Goal: Task Accomplishment & Management: Complete application form

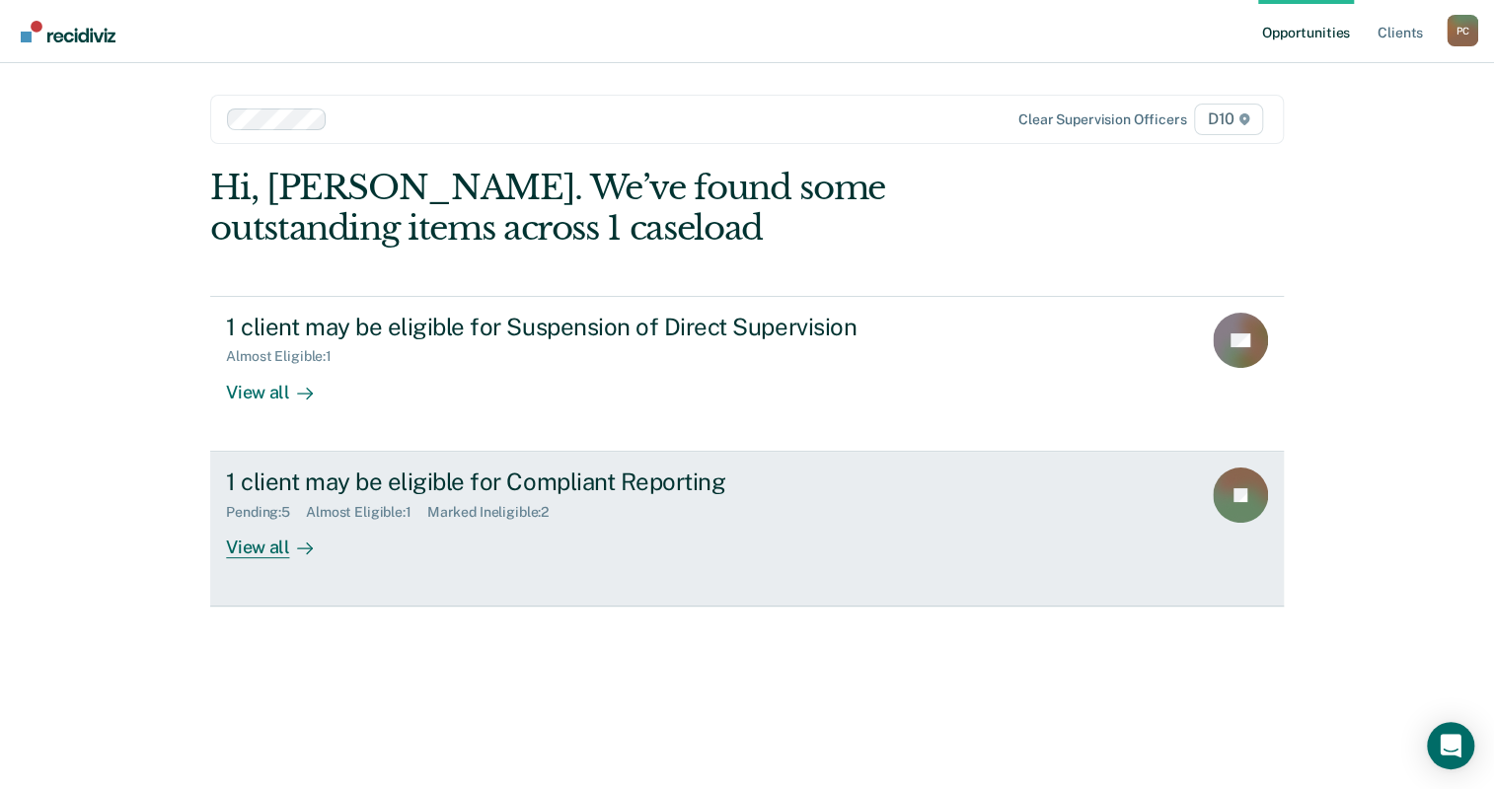
click at [405, 468] on div "1 client may be eligible for Compliant Reporting Pending : 5 Almost Eligible : …" at bounding box center [596, 513] width 740 height 91
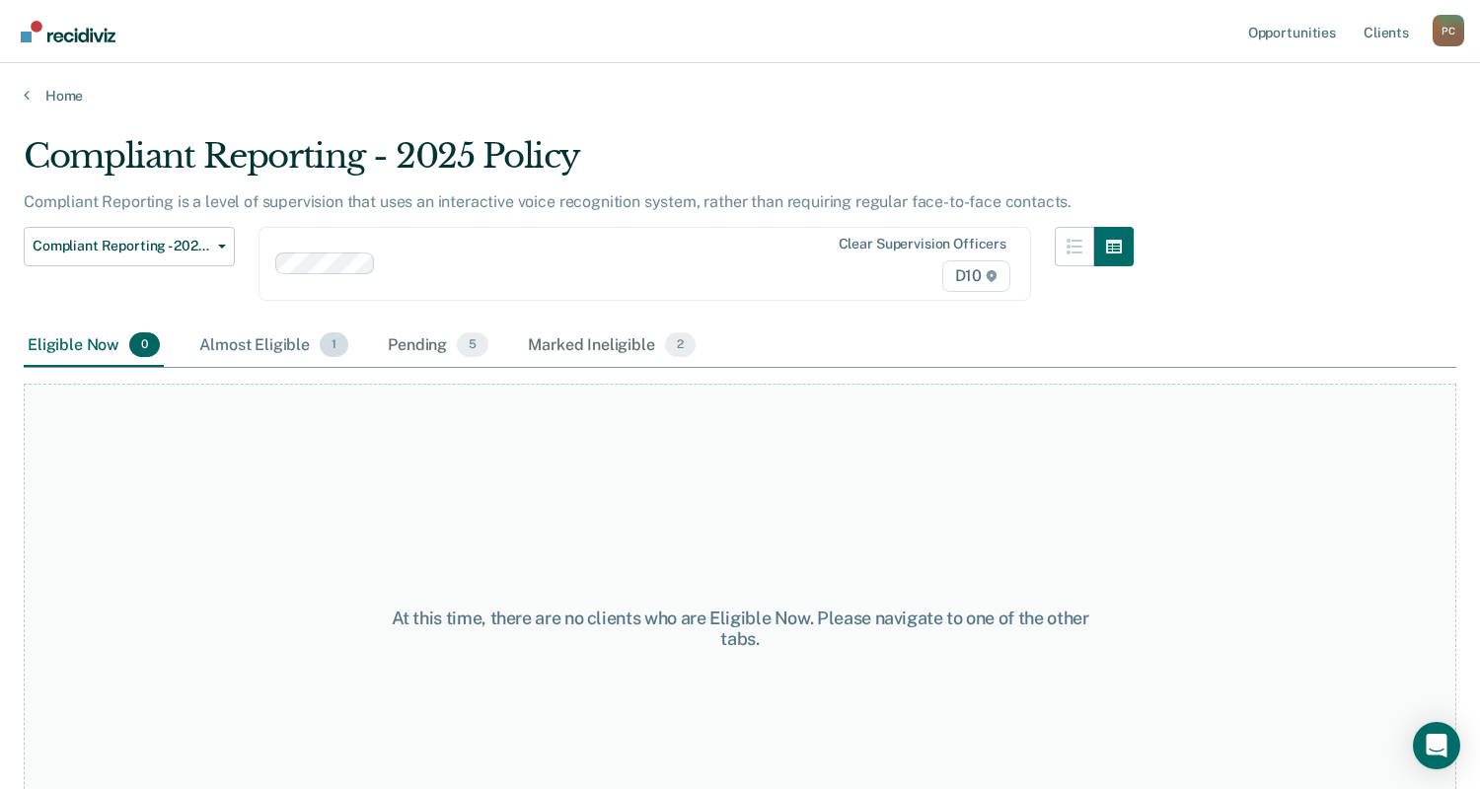
click at [215, 325] on div "Almost Eligible 1" at bounding box center [273, 346] width 157 height 43
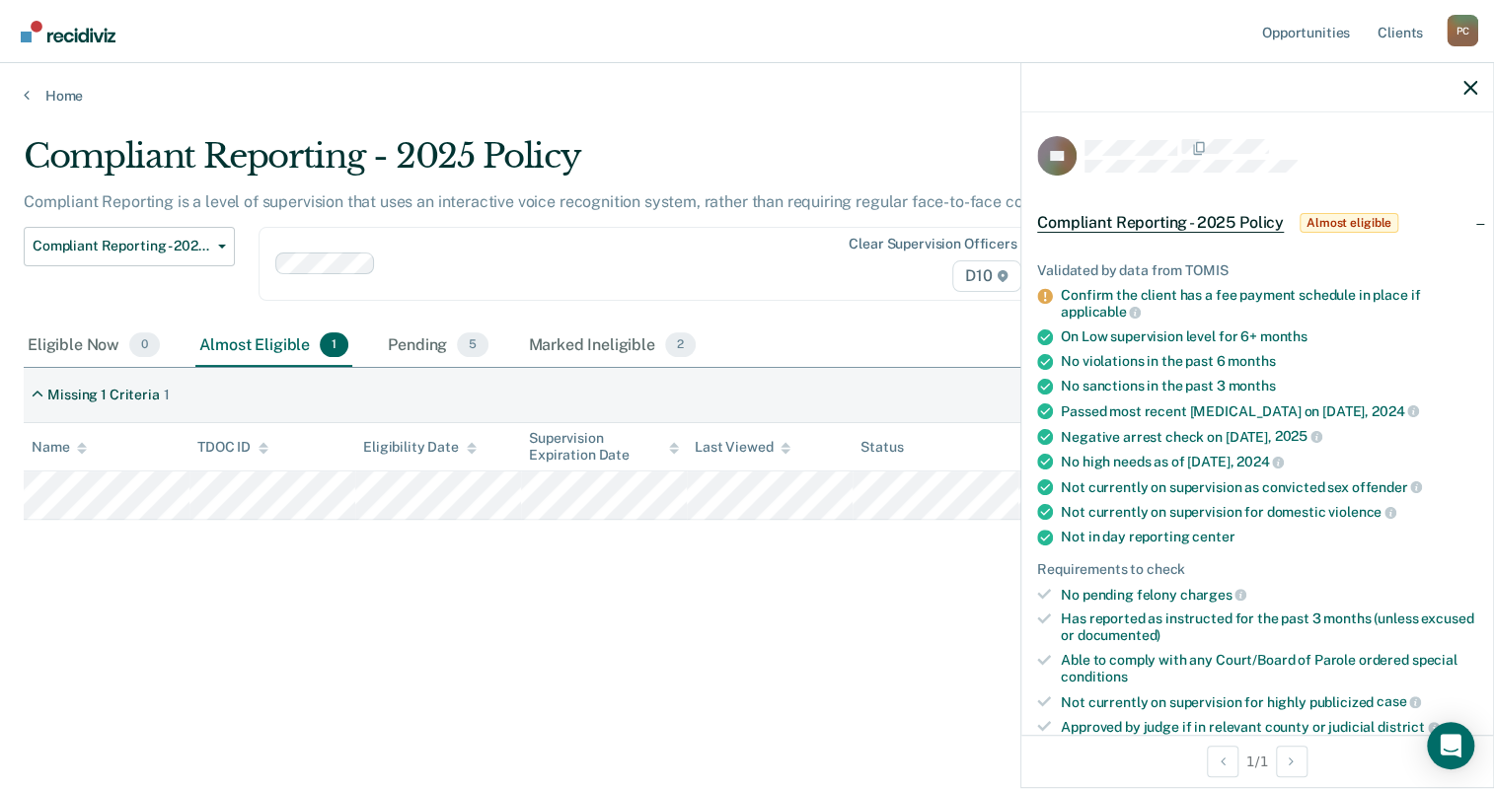
click at [1174, 776] on button "Auto-fill referral" at bounding box center [1105, 795] width 137 height 39
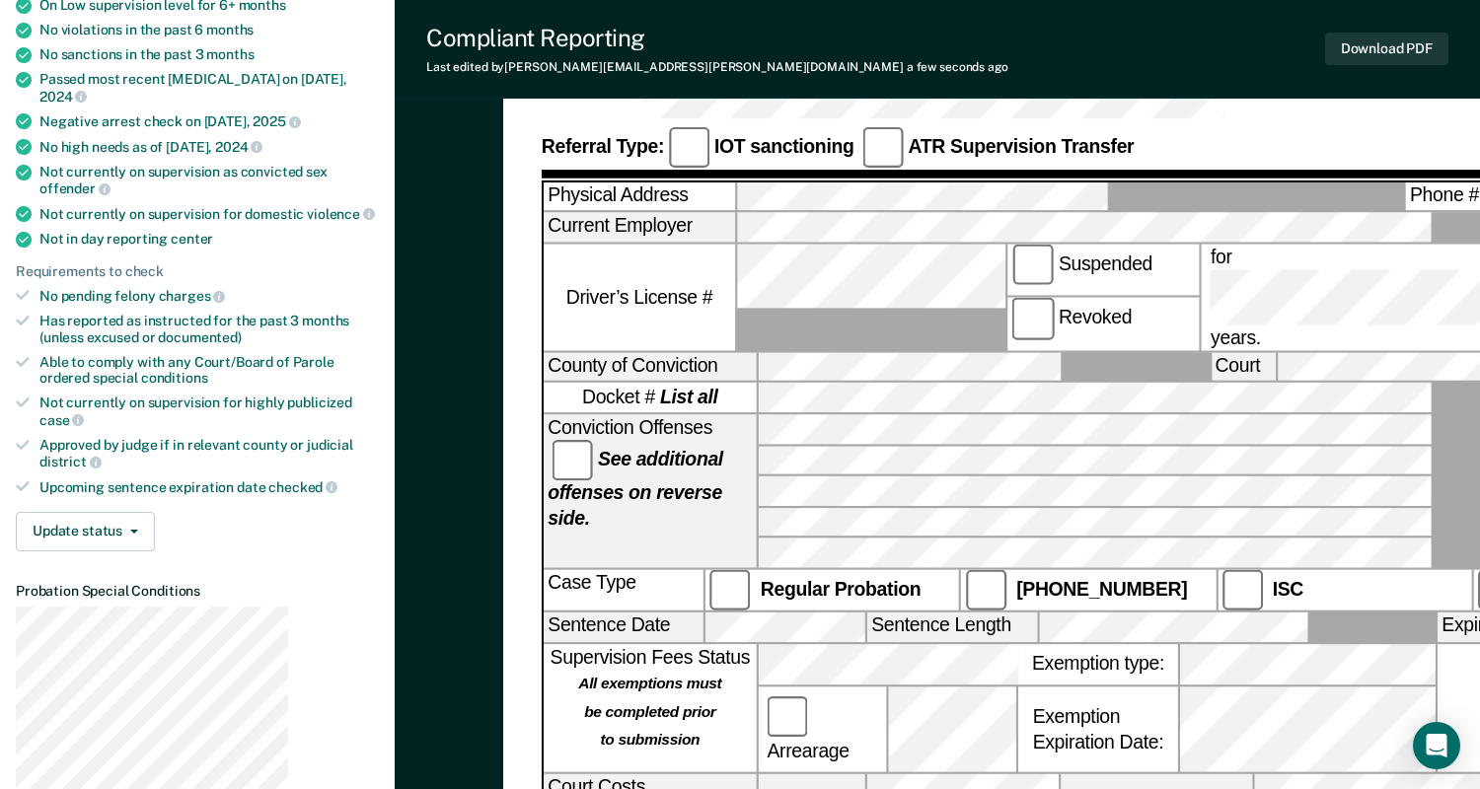
scroll to position [448, 0]
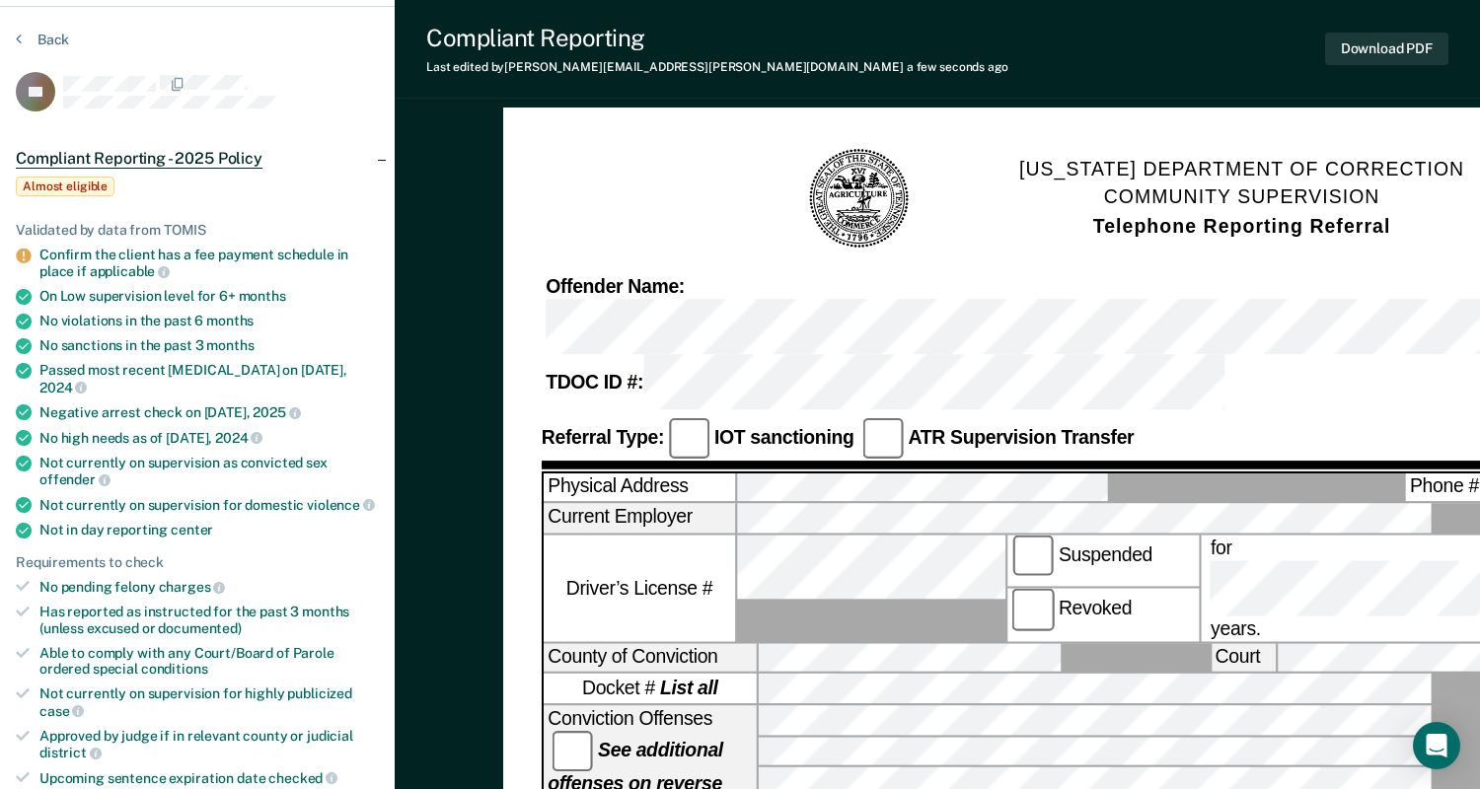
scroll to position [0, 0]
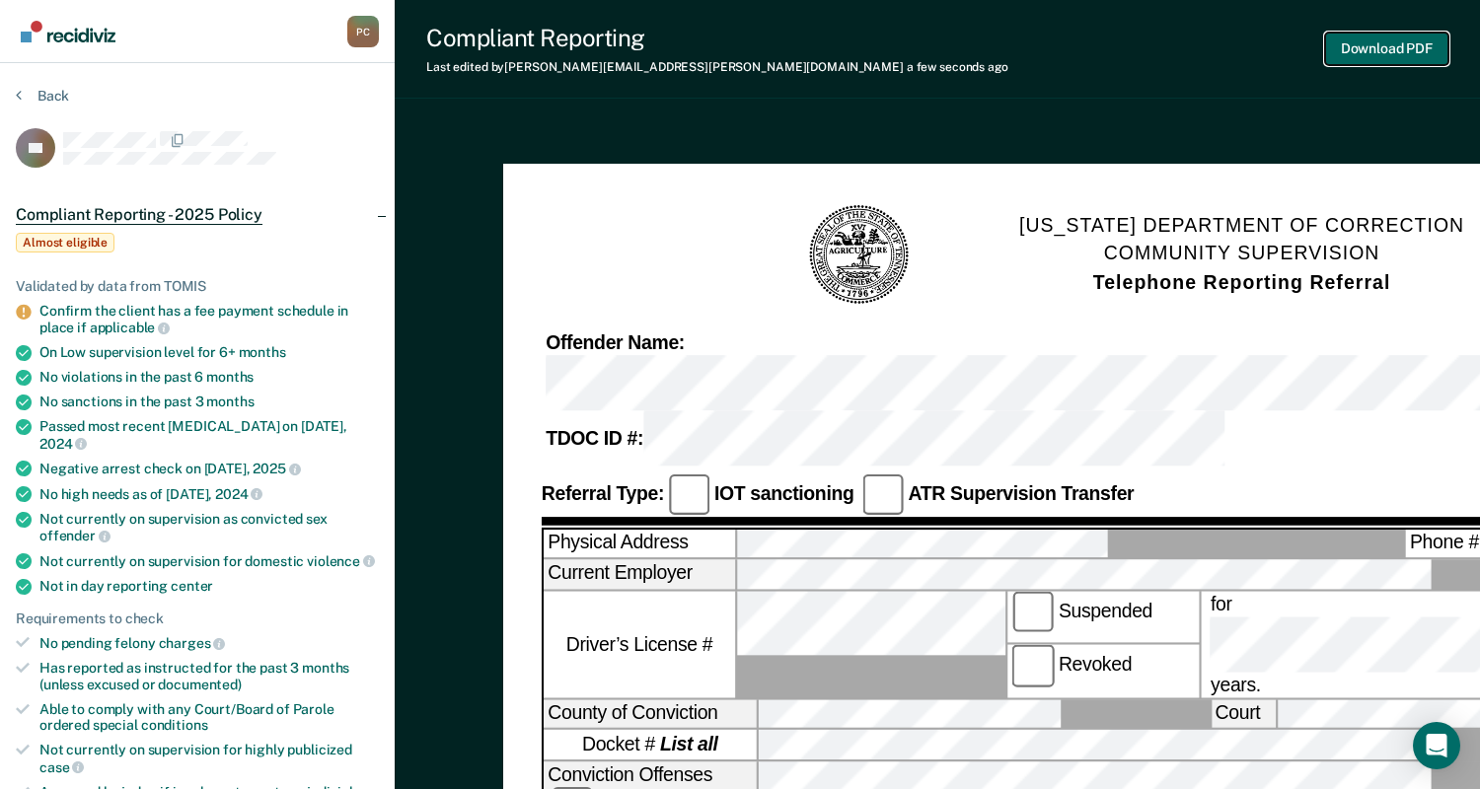
click at [1371, 39] on button "Download PDF" at bounding box center [1386, 49] width 123 height 33
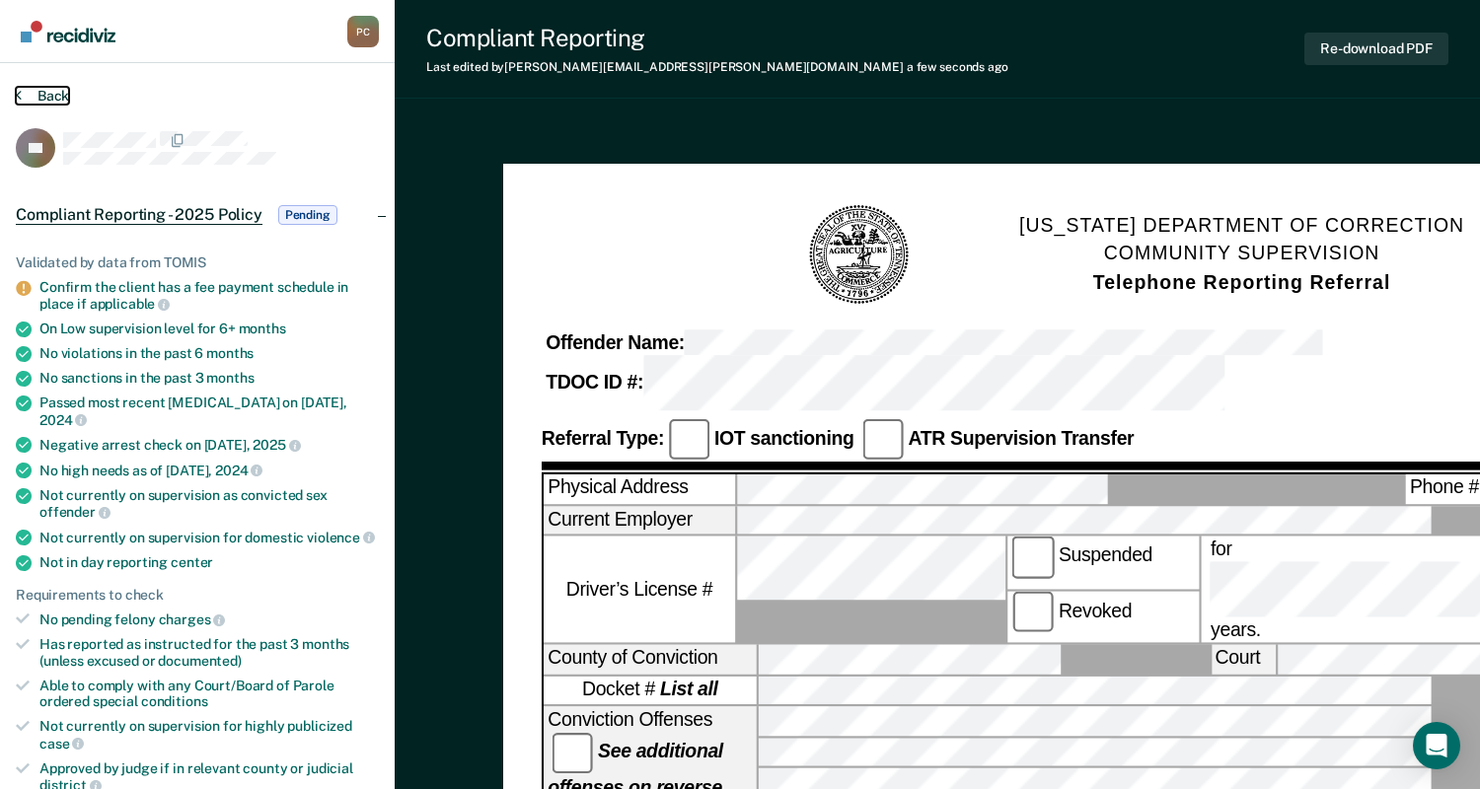
click at [37, 87] on button "Back" at bounding box center [42, 96] width 53 height 18
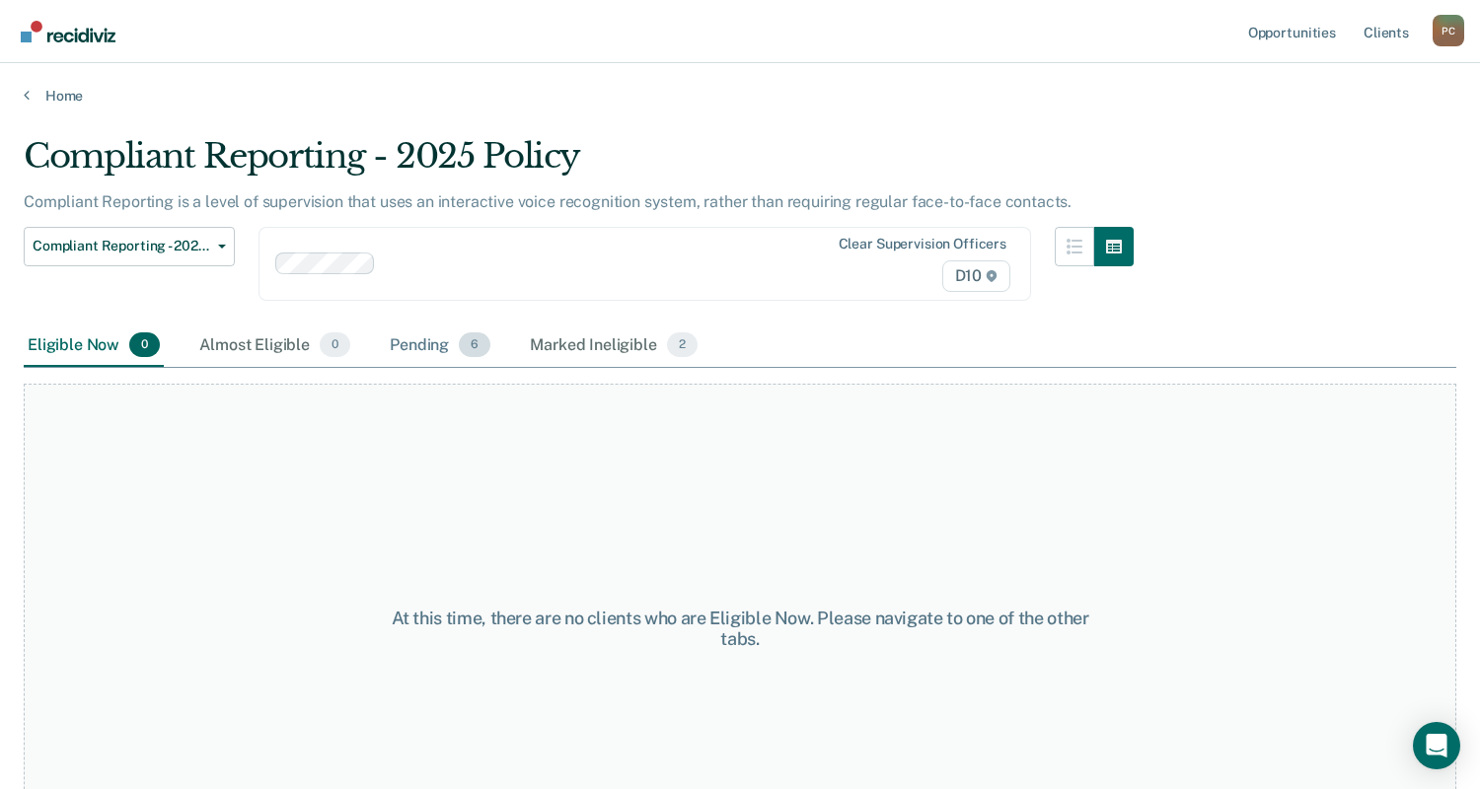
click at [386, 325] on div "Pending 6" at bounding box center [440, 346] width 109 height 43
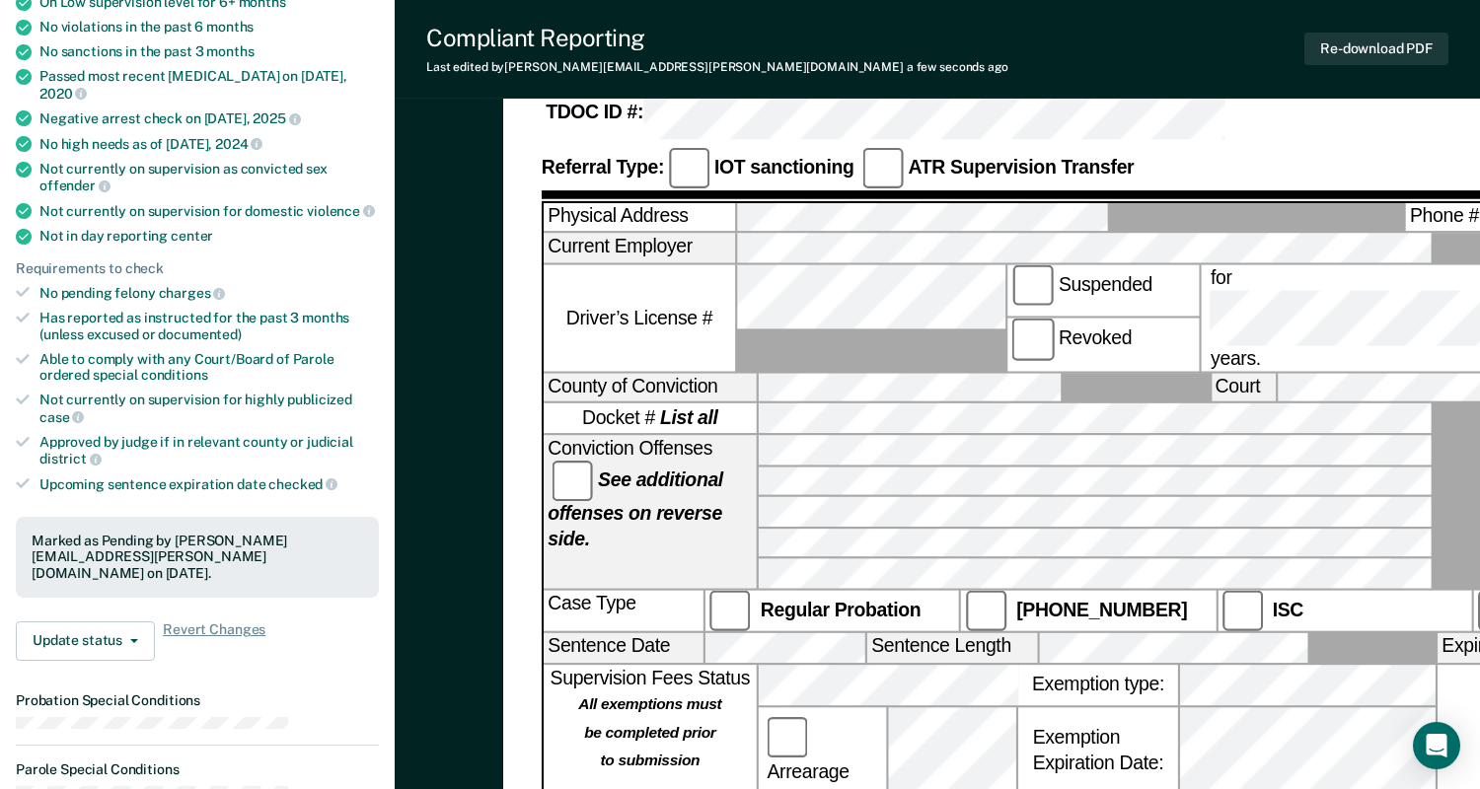
scroll to position [358, 0]
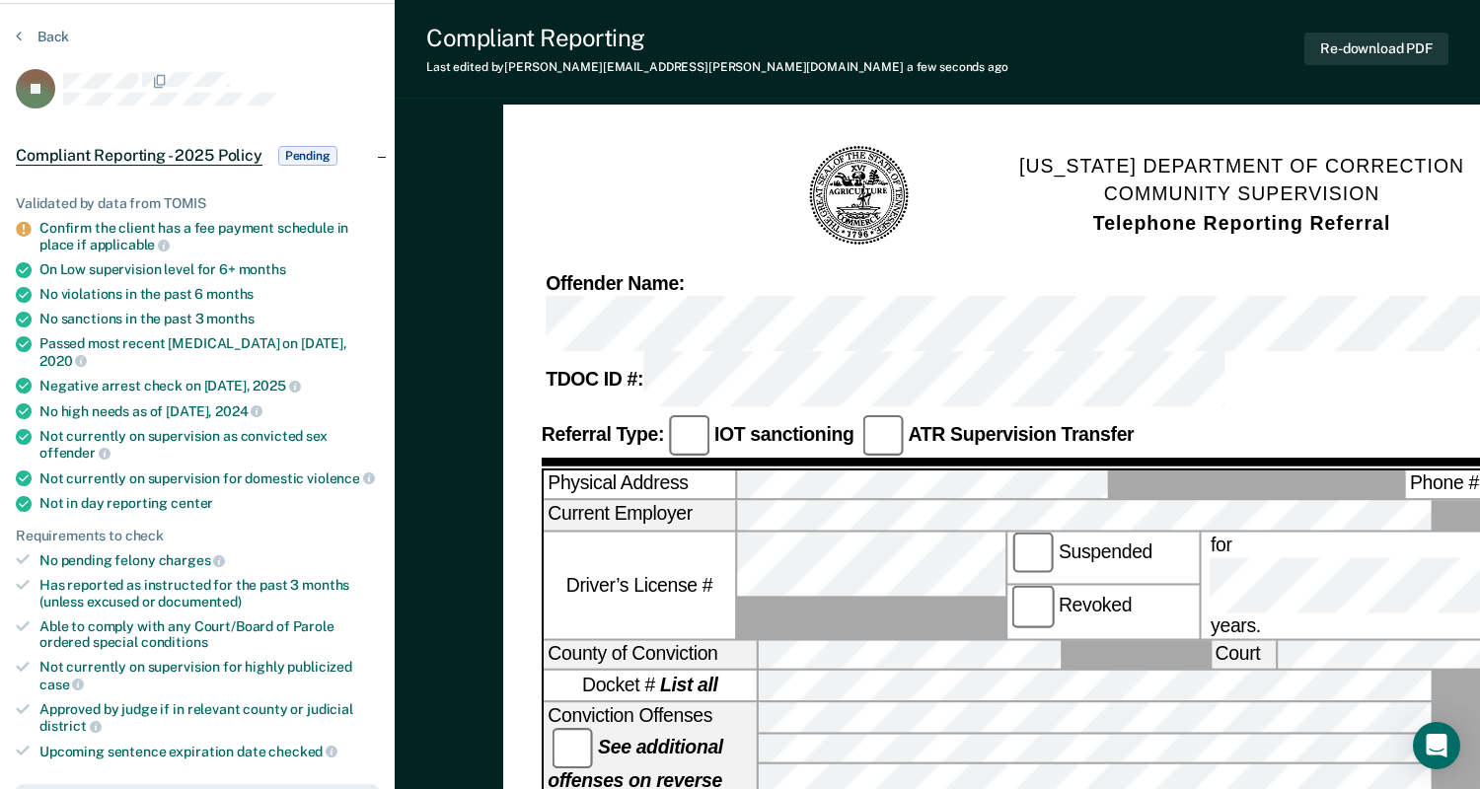
scroll to position [0, 0]
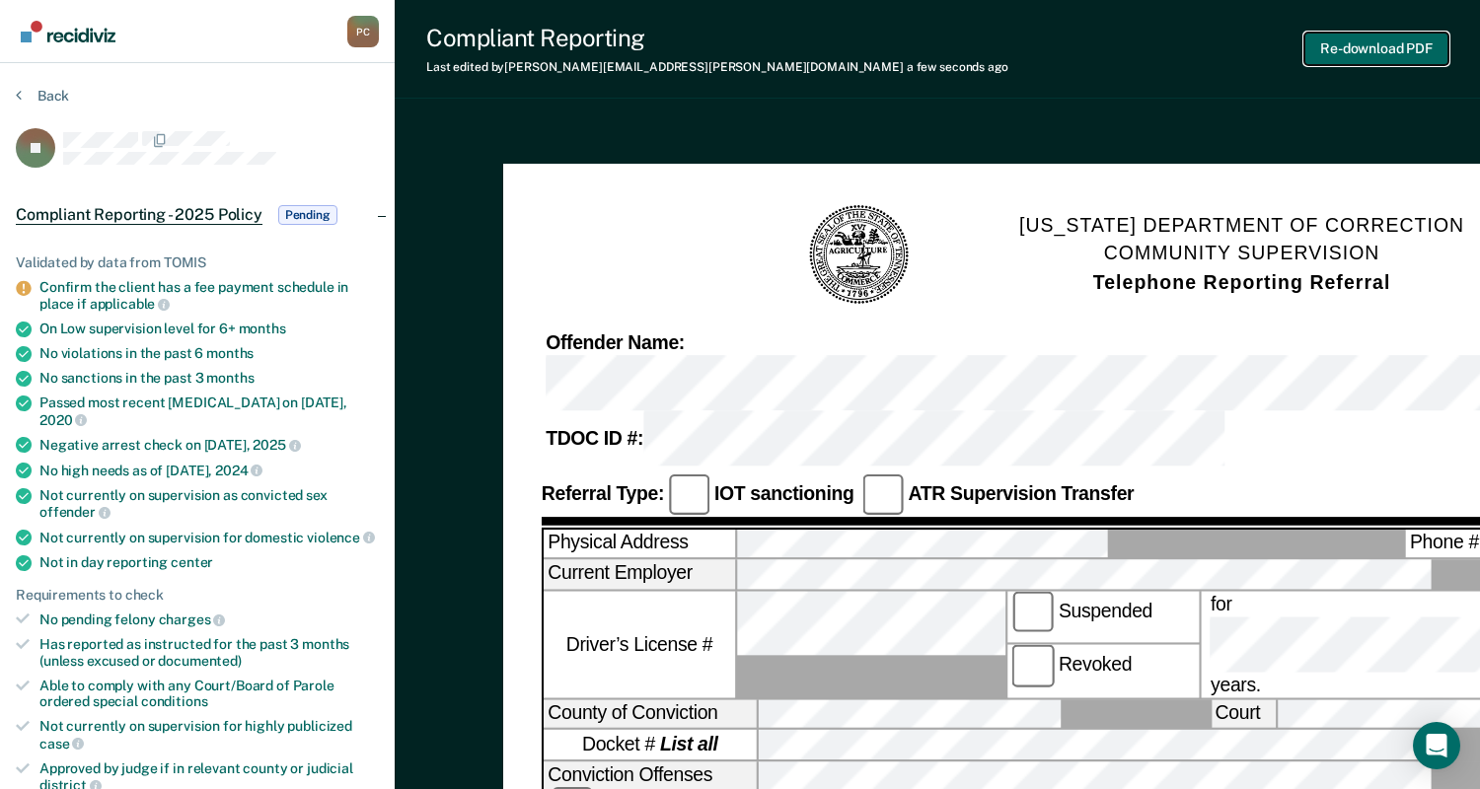
click at [1364, 33] on button "Re-download PDF" at bounding box center [1376, 49] width 144 height 33
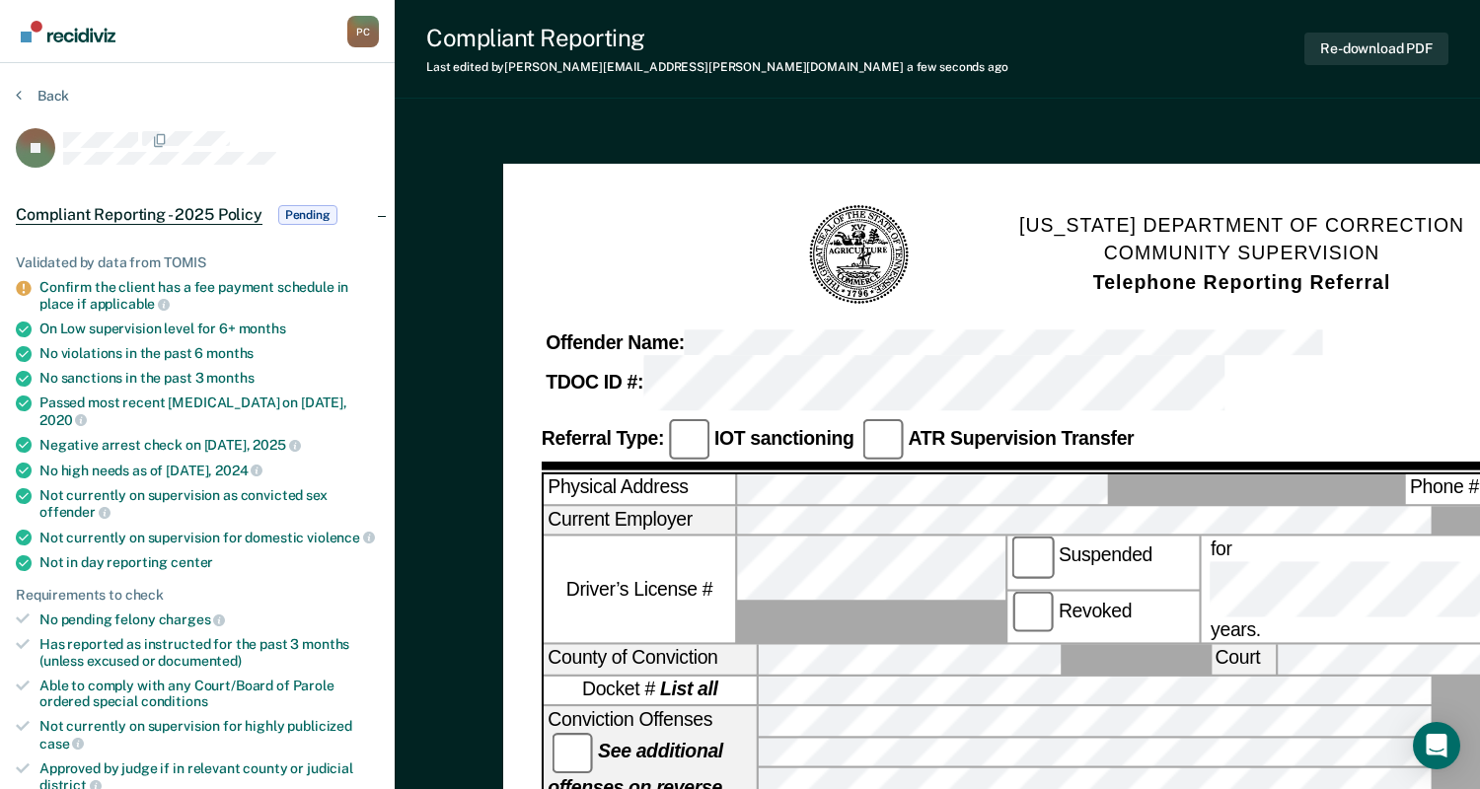
click at [25, 87] on button "Back" at bounding box center [42, 96] width 53 height 18
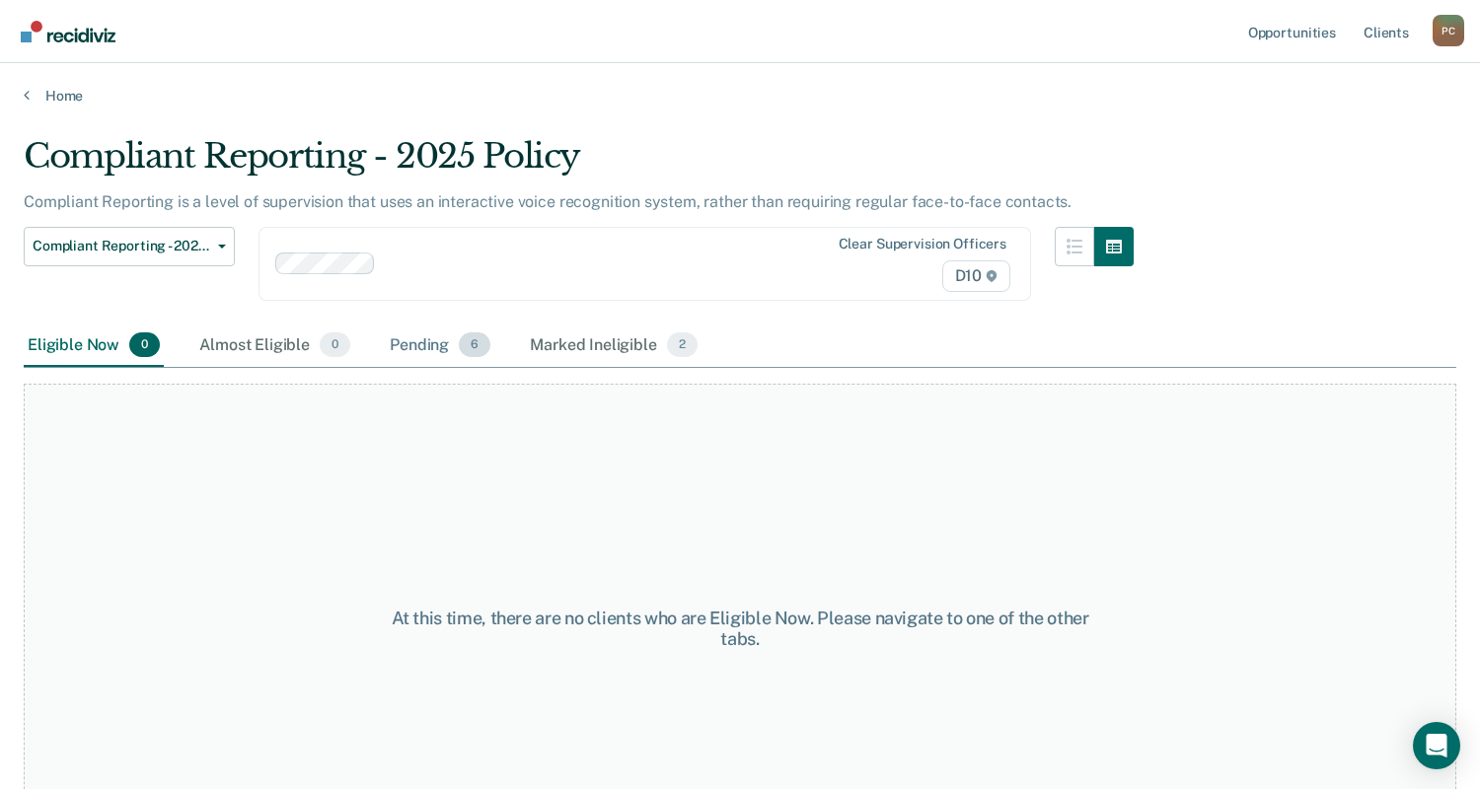
click at [386, 325] on div "Pending 6" at bounding box center [440, 346] width 109 height 43
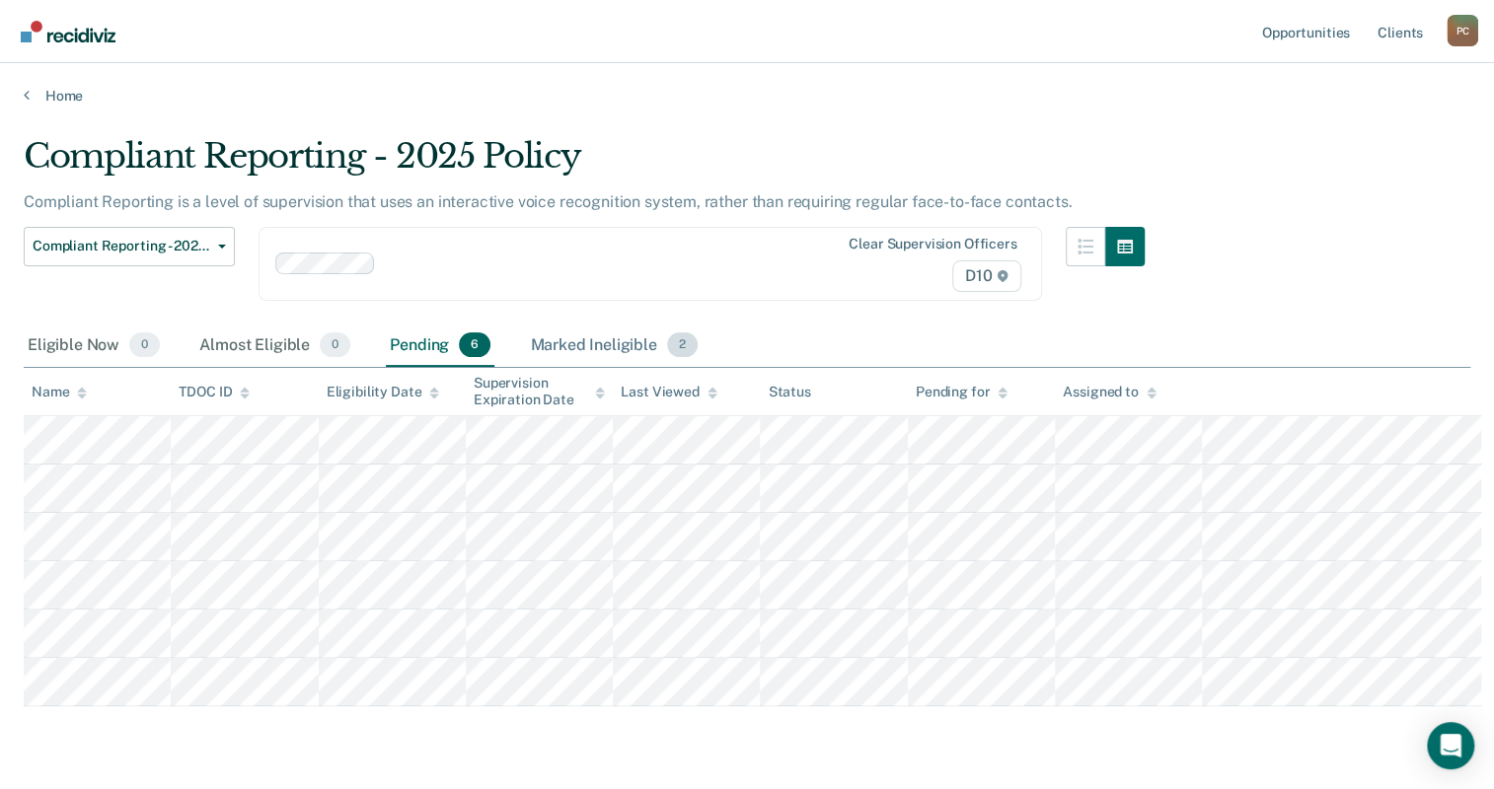
click at [526, 325] on div "Marked Ineligible 2" at bounding box center [614, 346] width 176 height 43
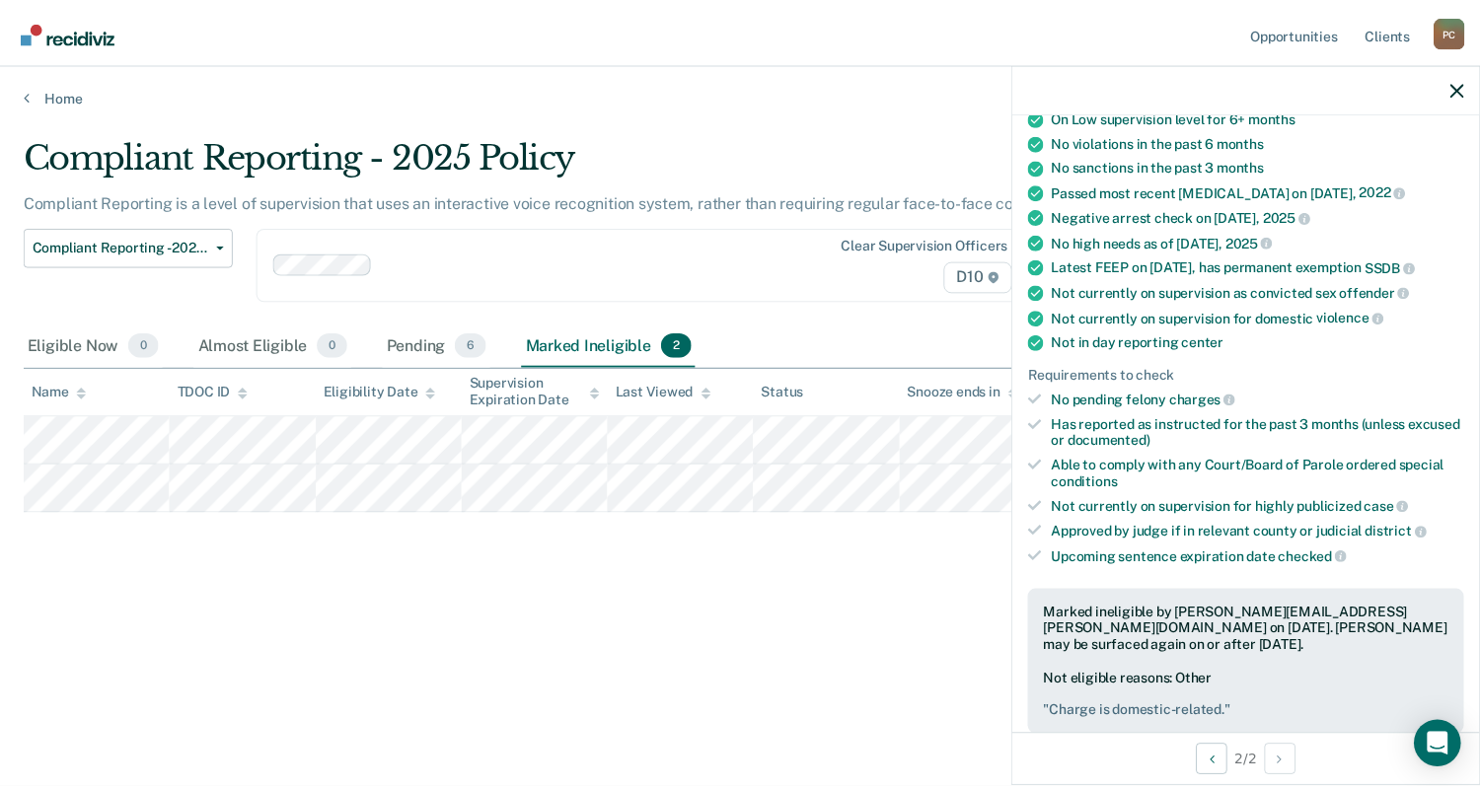
scroll to position [148, 0]
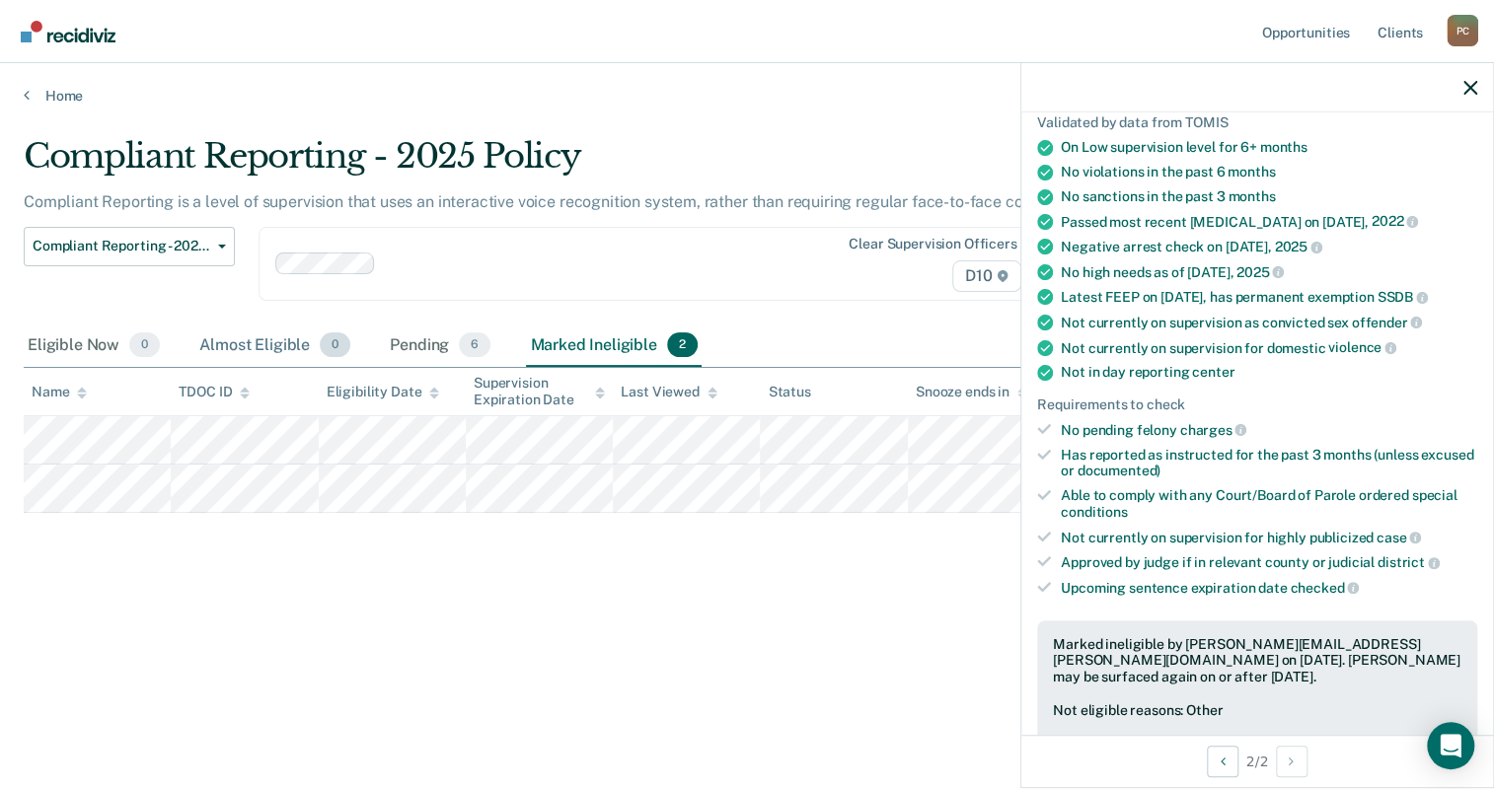
click at [195, 325] on div "Almost Eligible 0" at bounding box center [274, 346] width 159 height 43
